Goal: Task Accomplishment & Management: Manage account settings

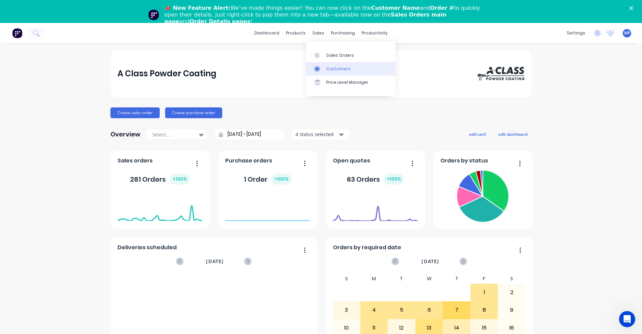
click at [330, 69] on div "Customers" at bounding box center [338, 69] width 24 height 6
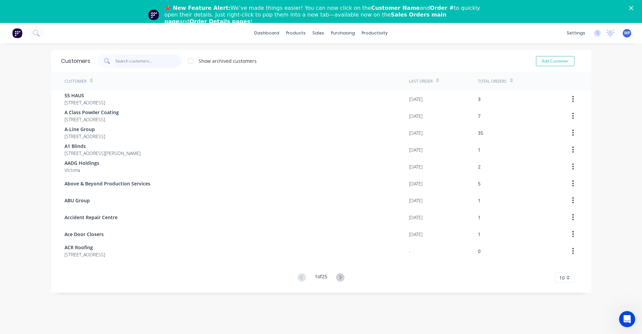
click at [132, 61] on input "text" at bounding box center [149, 61] width 66 height 14
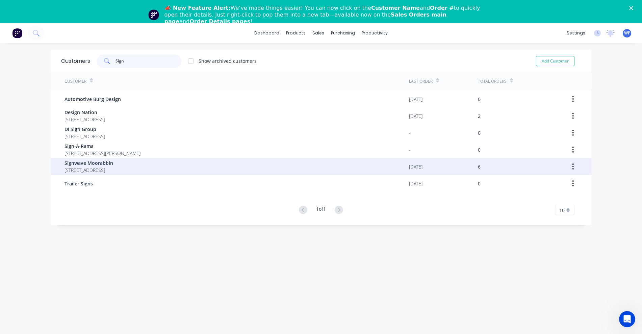
type input "Sign"
click at [96, 165] on span "Signwave Moorabbin" at bounding box center [89, 162] width 49 height 7
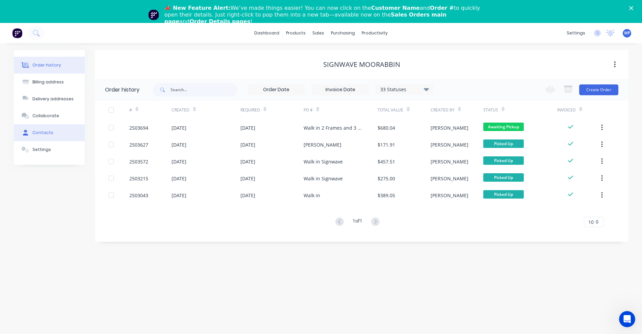
click at [43, 132] on div "Contacts" at bounding box center [42, 133] width 21 height 6
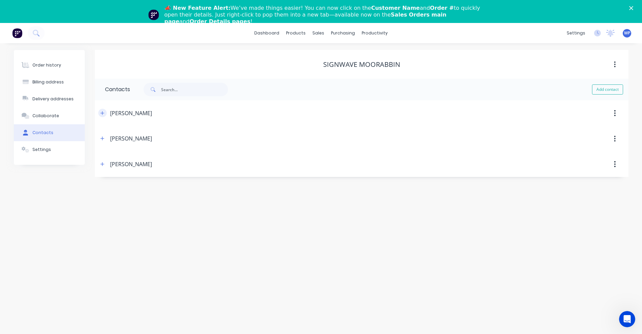
click at [100, 112] on icon "button" at bounding box center [102, 113] width 4 height 5
click at [102, 250] on icon "button" at bounding box center [102, 250] width 4 height 5
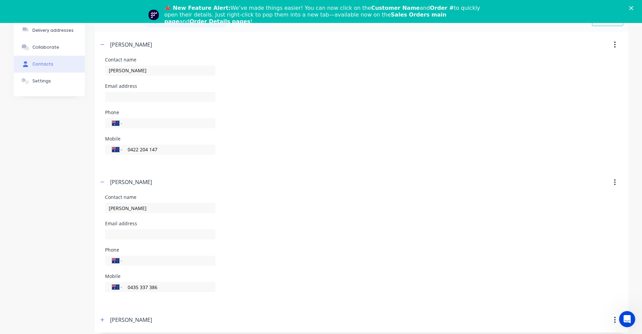
scroll to position [74, 0]
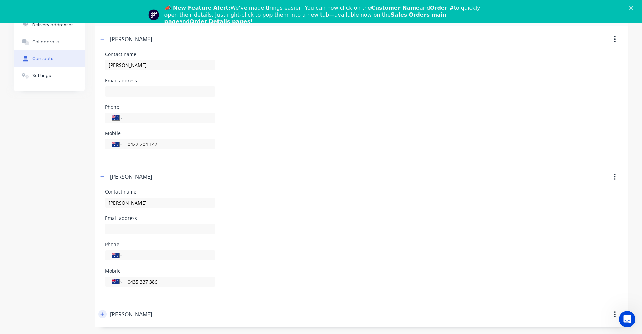
click at [103, 314] on icon "button" at bounding box center [102, 314] width 4 height 4
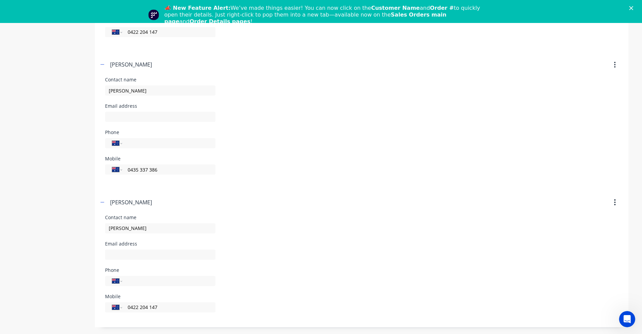
scroll to position [0, 0]
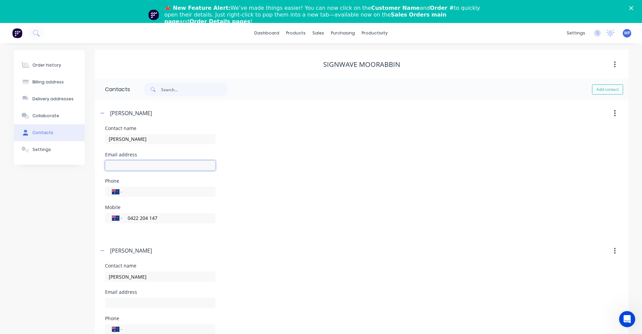
click at [128, 165] on input "text" at bounding box center [160, 165] width 110 height 10
type input "[EMAIL_ADDRESS][DOMAIN_NAME]"
drag, startPoint x: 164, startPoint y: 167, endPoint x: 84, endPoint y: 165, distance: 79.7
click at [84, 165] on div "Order history Billing address Delivery addresses Collaborate Contacts Settings …" at bounding box center [321, 281] width 615 height 463
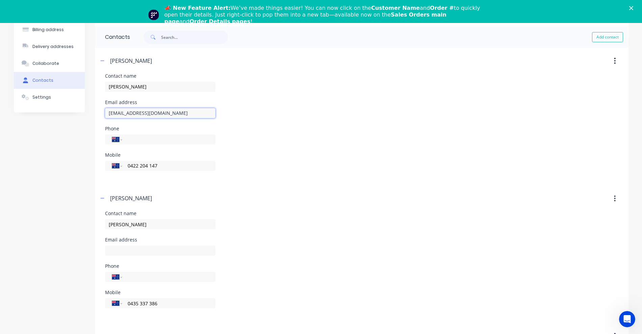
scroll to position [84, 0]
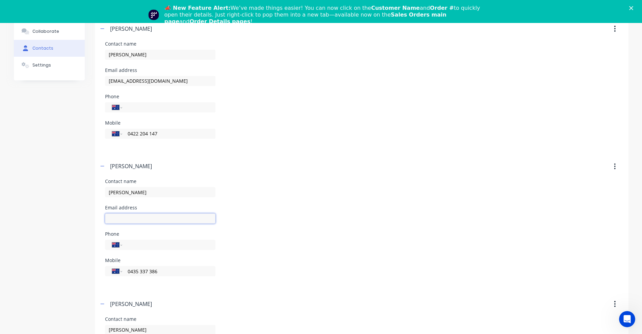
click at [141, 86] on input "text" at bounding box center [160, 81] width 110 height 10
paste input "[EMAIL_ADDRESS][DOMAIN_NAME]"
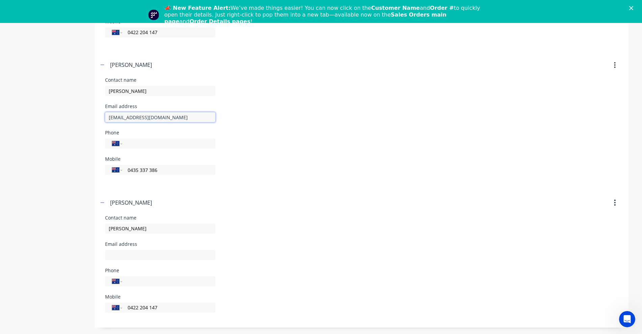
scroll to position [186, 0]
type input "[EMAIL_ADDRESS][DOMAIN_NAME]"
paste input "[EMAIL_ADDRESS][DOMAIN_NAME]"
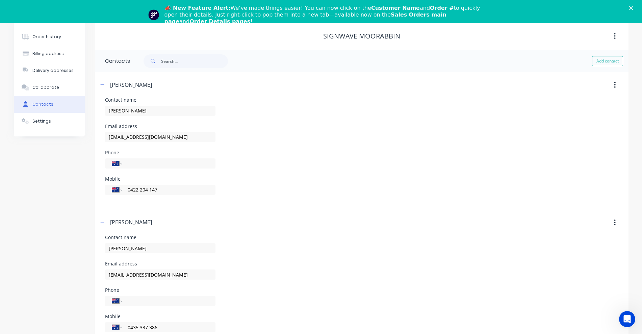
scroll to position [0, 0]
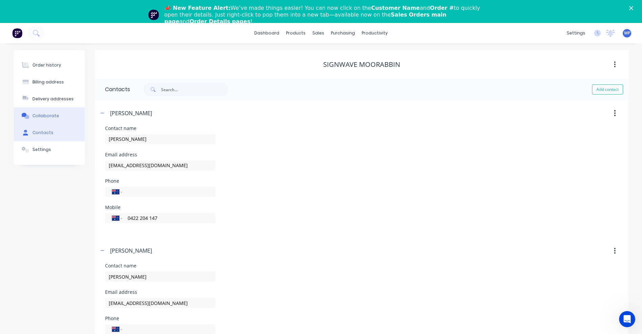
type input "[EMAIL_ADDRESS][DOMAIN_NAME]"
click at [46, 118] on div "Collaborate" at bounding box center [45, 116] width 27 height 6
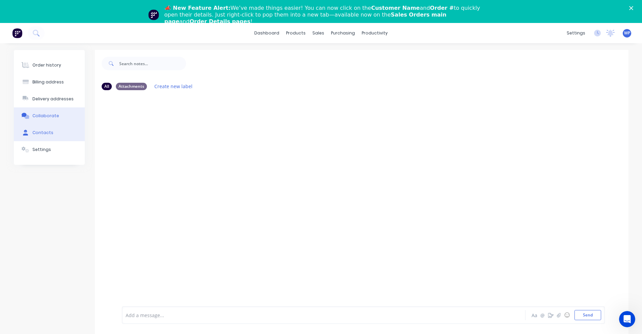
click at [46, 131] on div "Contacts" at bounding box center [42, 133] width 21 height 6
select select "AU"
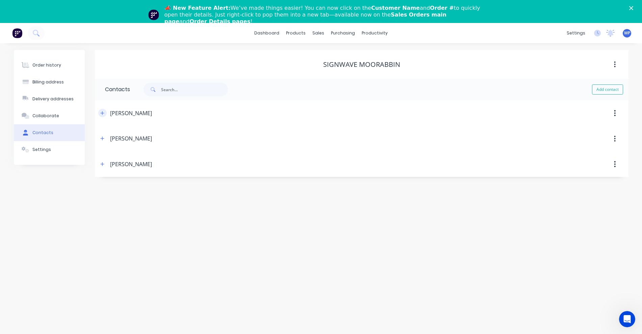
click at [101, 112] on icon "button" at bounding box center [102, 113] width 4 height 5
click at [40, 149] on div "Settings" at bounding box center [41, 150] width 19 height 6
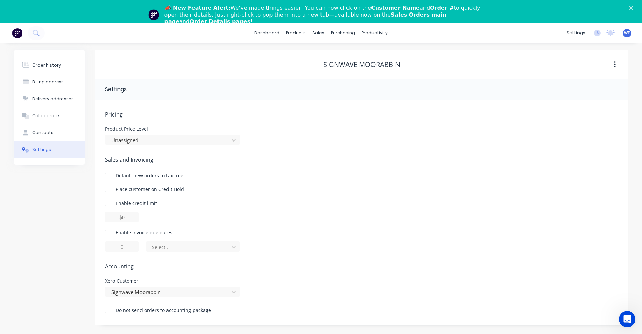
click at [107, 233] on div at bounding box center [108, 233] width 14 height 14
drag, startPoint x: 129, startPoint y: 247, endPoint x: 118, endPoint y: 248, distance: 10.8
click at [118, 248] on input "1" at bounding box center [122, 247] width 34 height 10
type input "30"
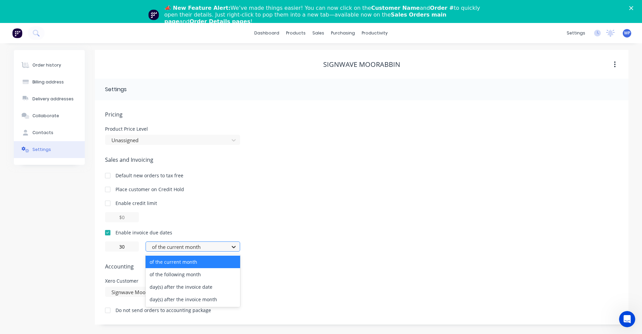
click at [235, 248] on icon at bounding box center [233, 247] width 7 height 7
click at [195, 273] on div "of the following month" at bounding box center [193, 274] width 95 height 12
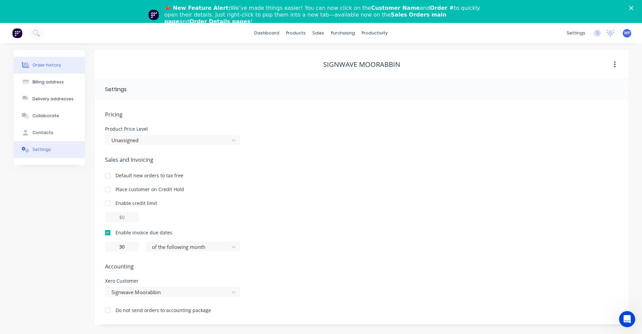
click at [47, 65] on div "Order history" at bounding box center [46, 65] width 29 height 6
